Goal: Information Seeking & Learning: Learn about a topic

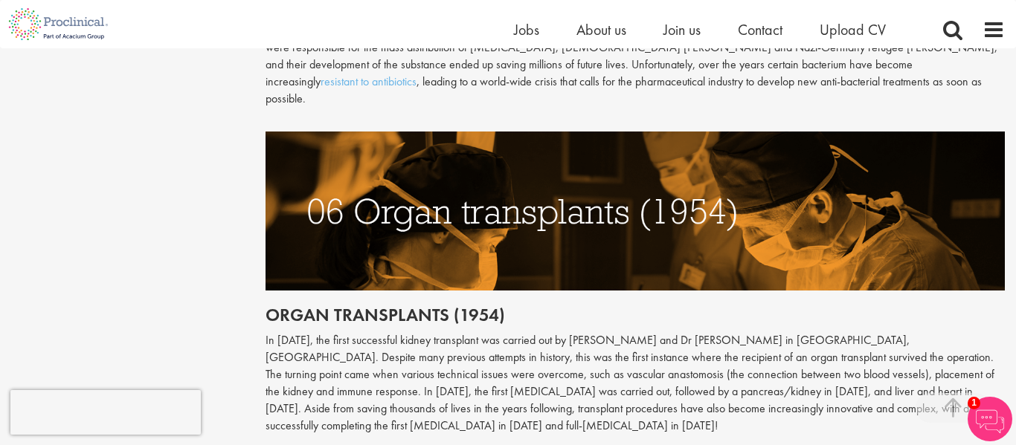
scroll to position [2426, 0]
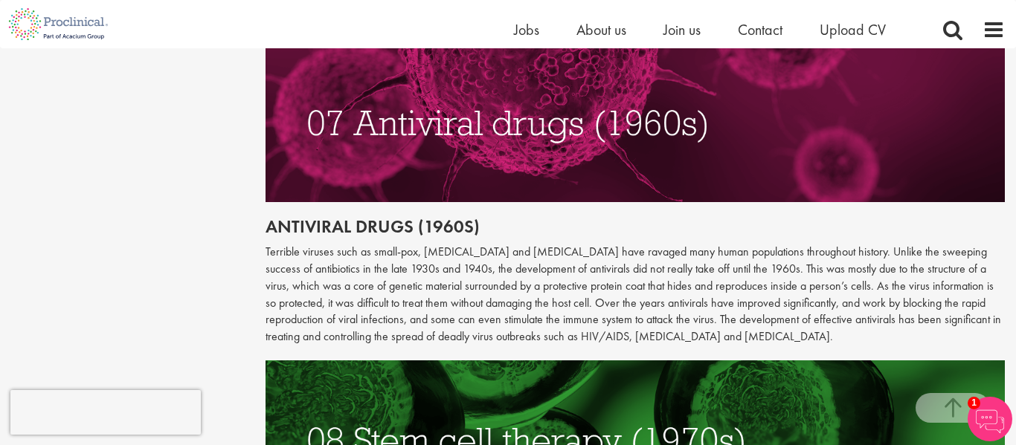
scroll to position [2848, 0]
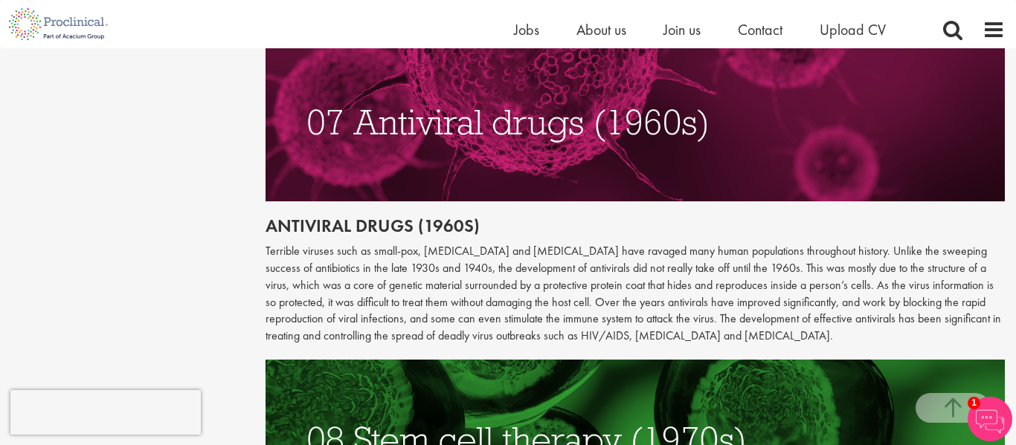
click at [468, 360] on img at bounding box center [635, 439] width 740 height 158
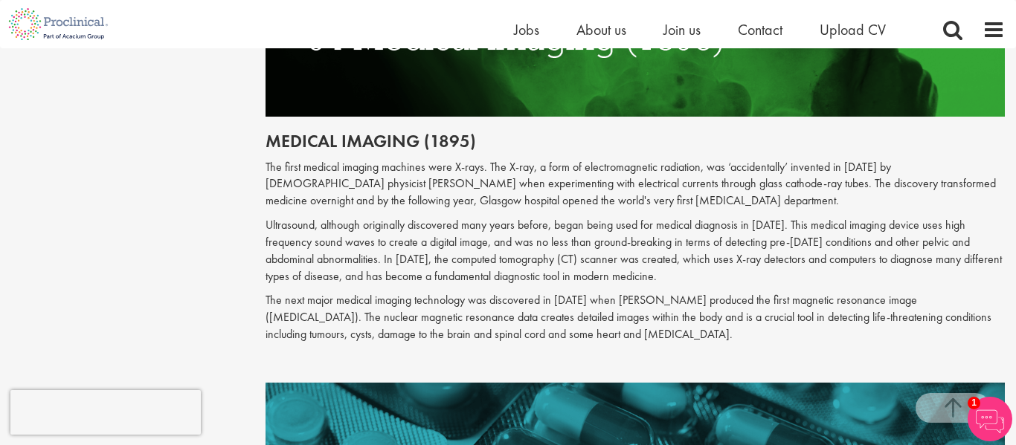
scroll to position [1839, 0]
